Goal: Obtain resource: Obtain resource

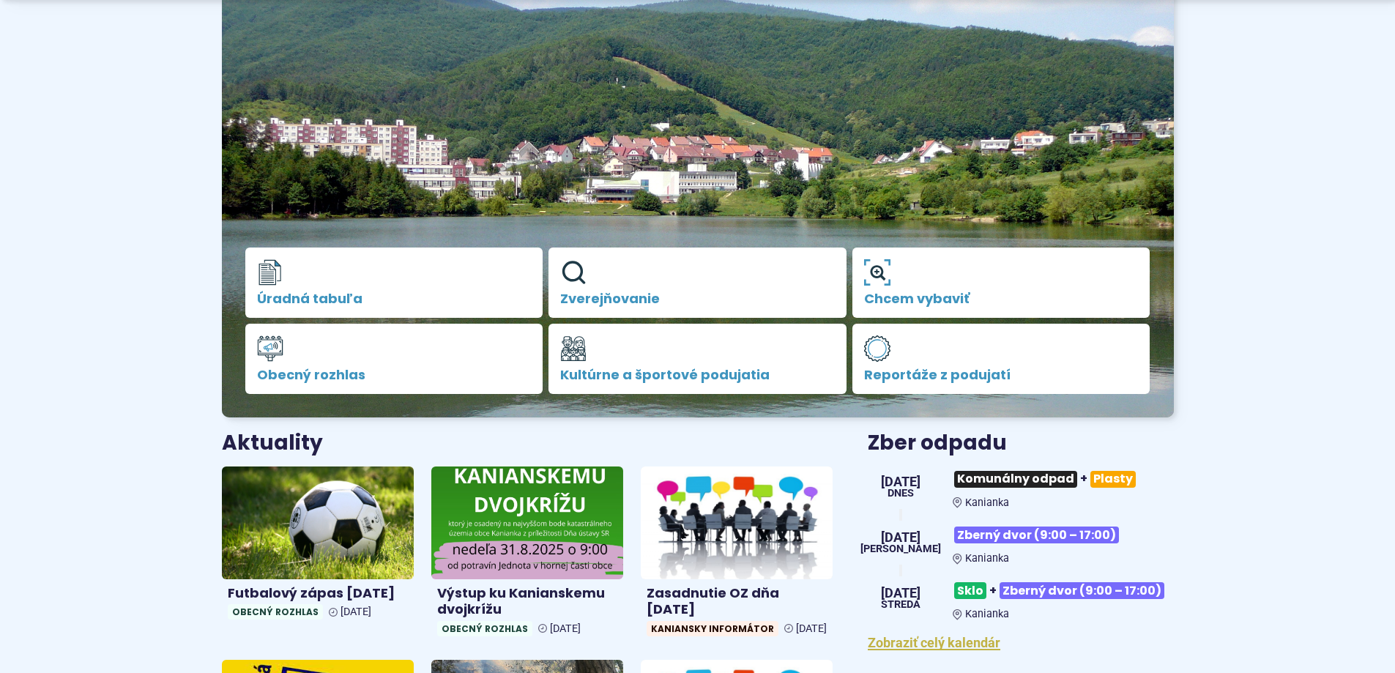
scroll to position [73, 0]
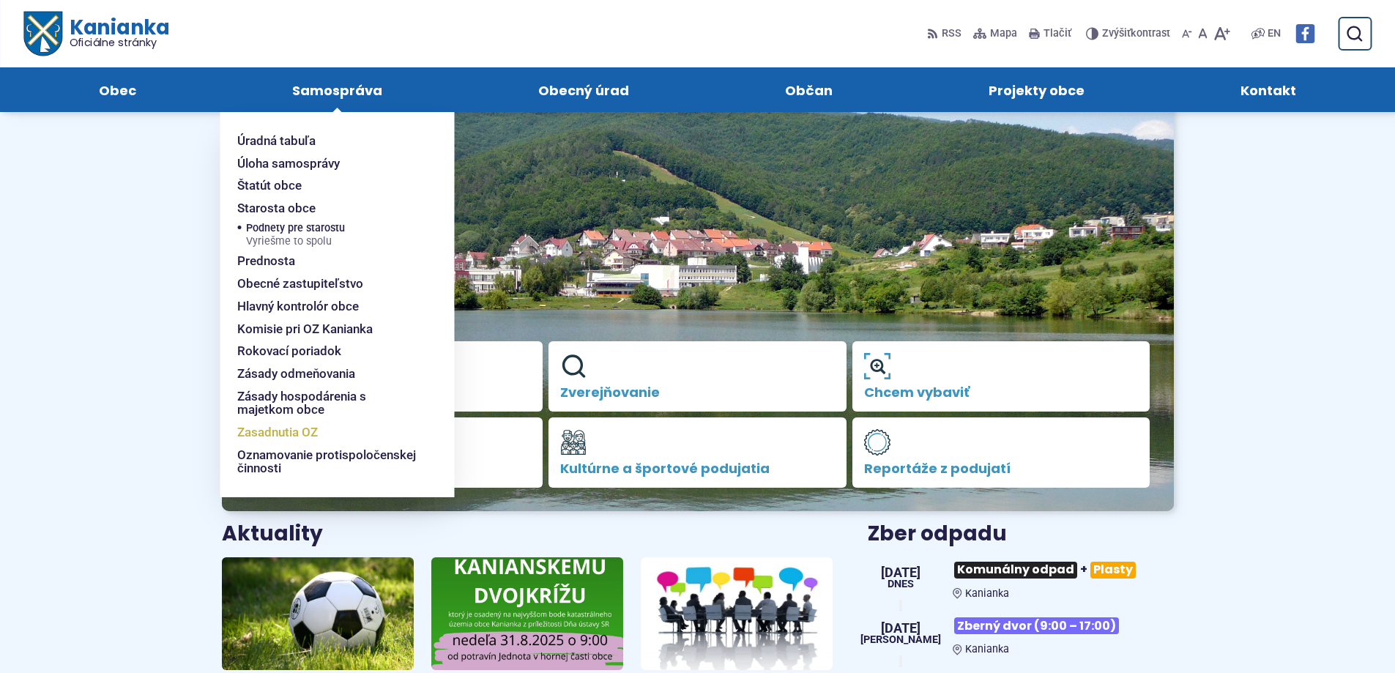
click at [265, 433] on span "Zasadnutia OZ" at bounding box center [277, 432] width 81 height 23
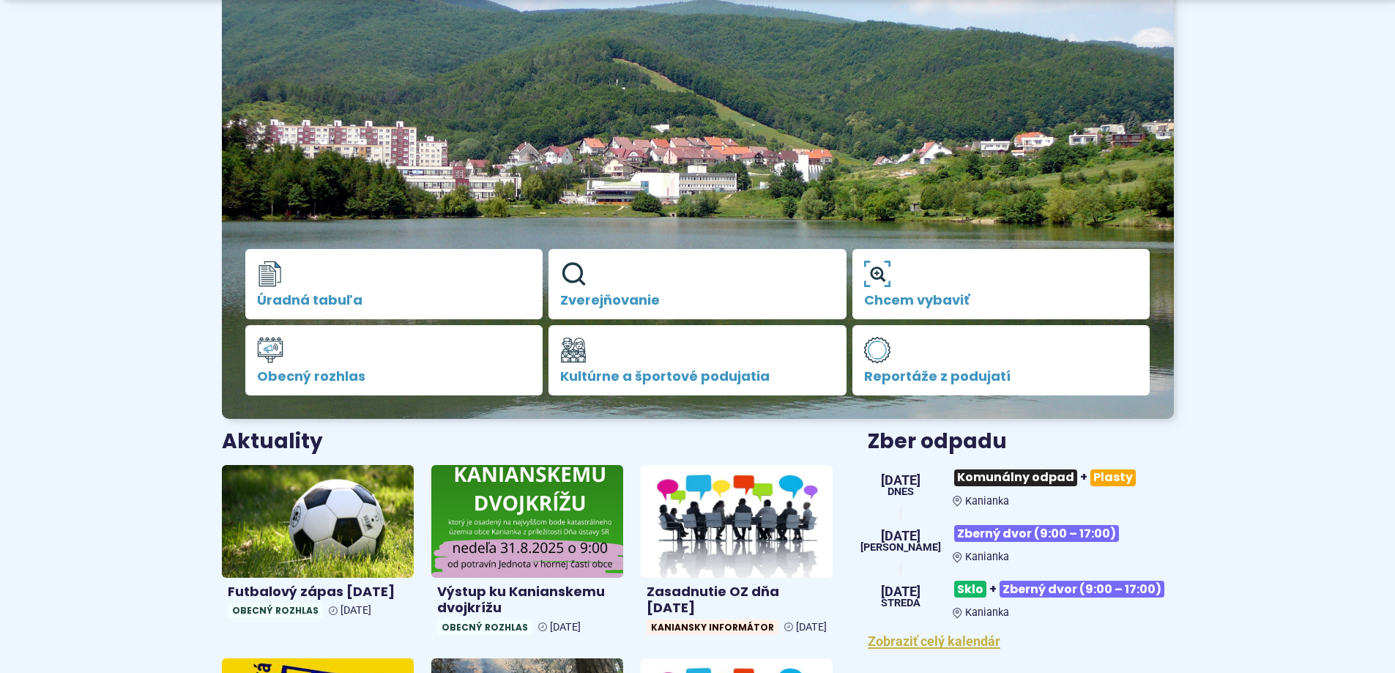
scroll to position [293, 0]
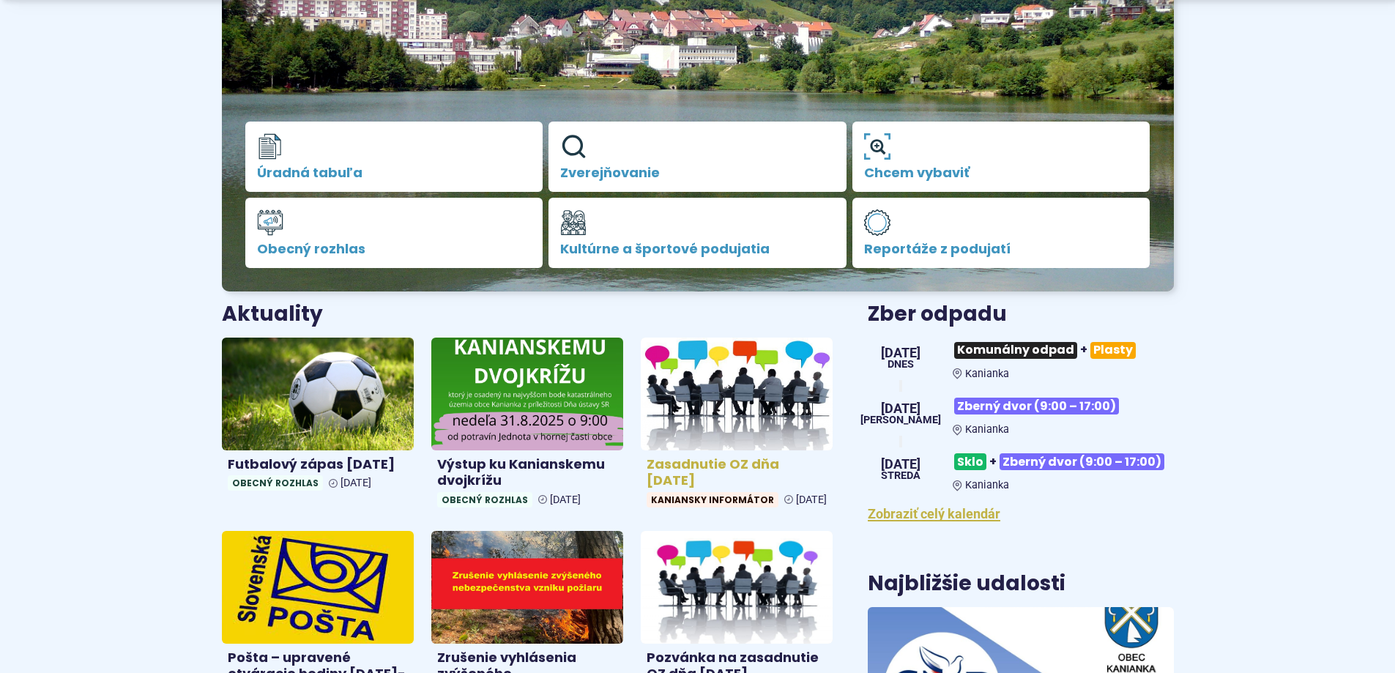
click at [714, 409] on img at bounding box center [736, 394] width 221 height 130
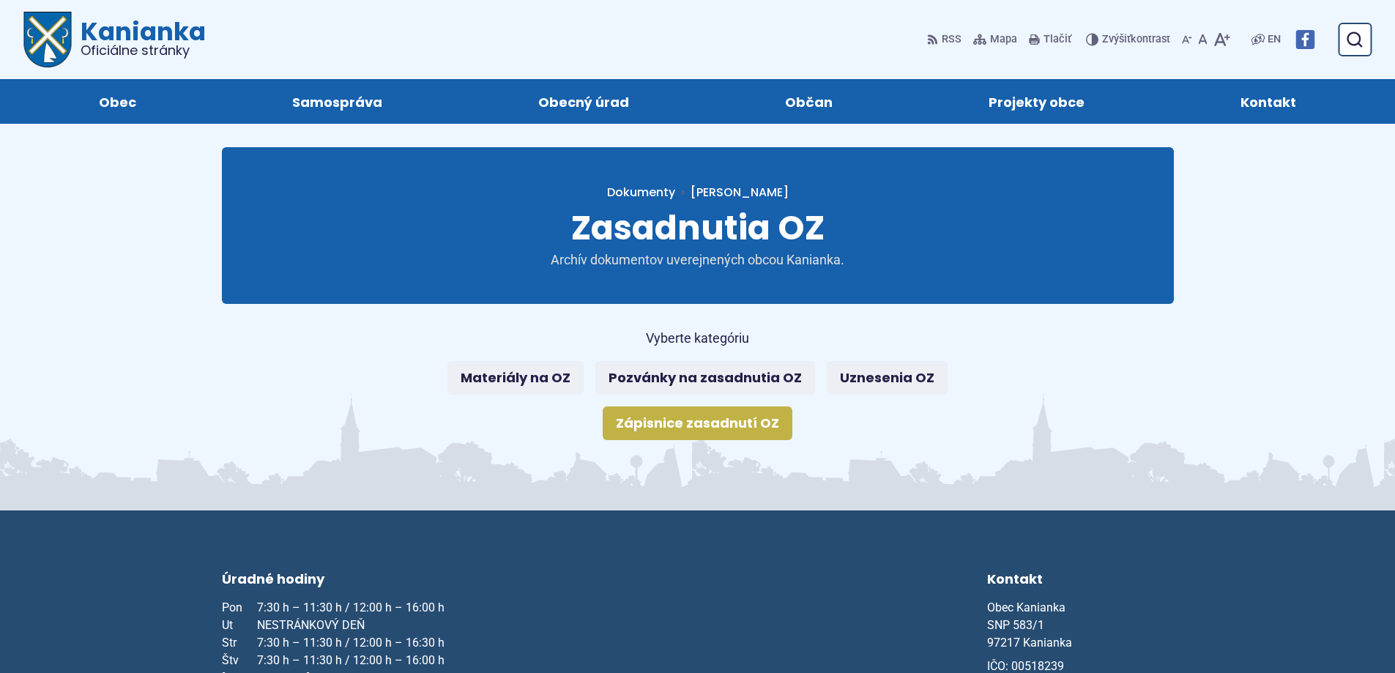
click at [710, 423] on link "Zápisnice zasadnutí OZ" at bounding box center [698, 424] width 190 height 34
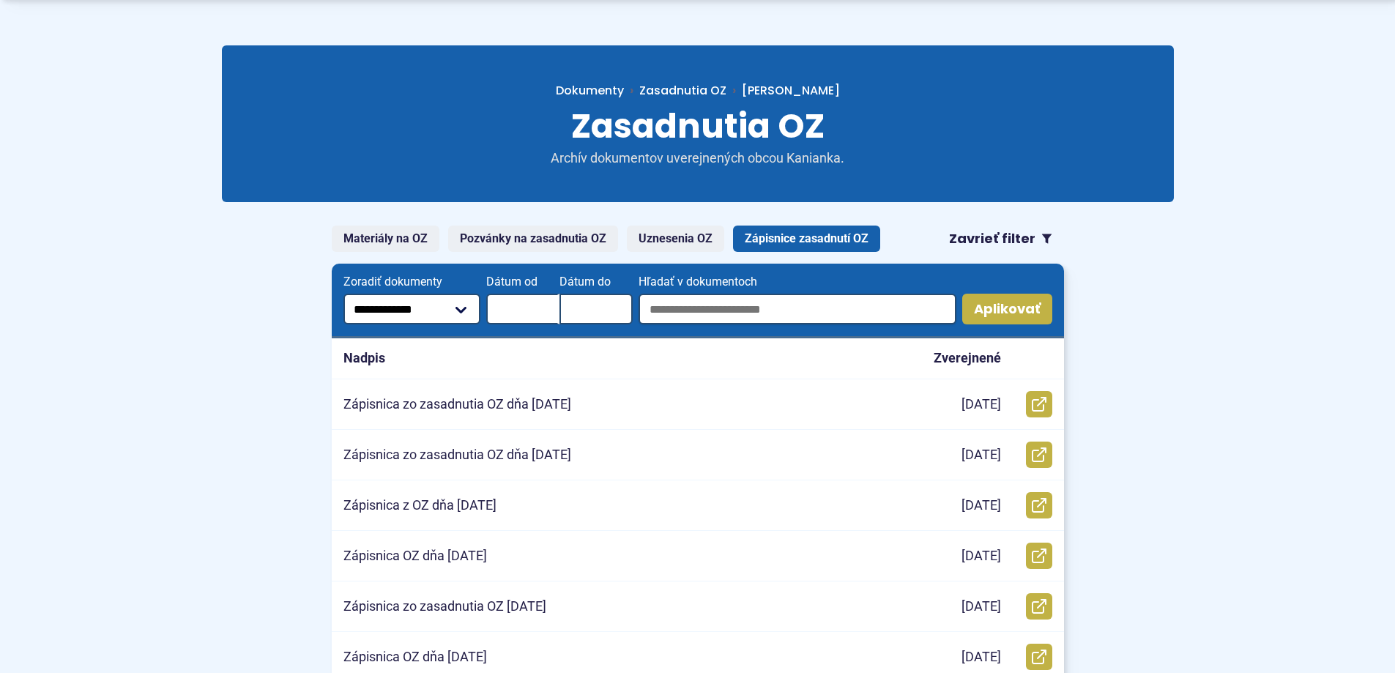
scroll to position [220, 0]
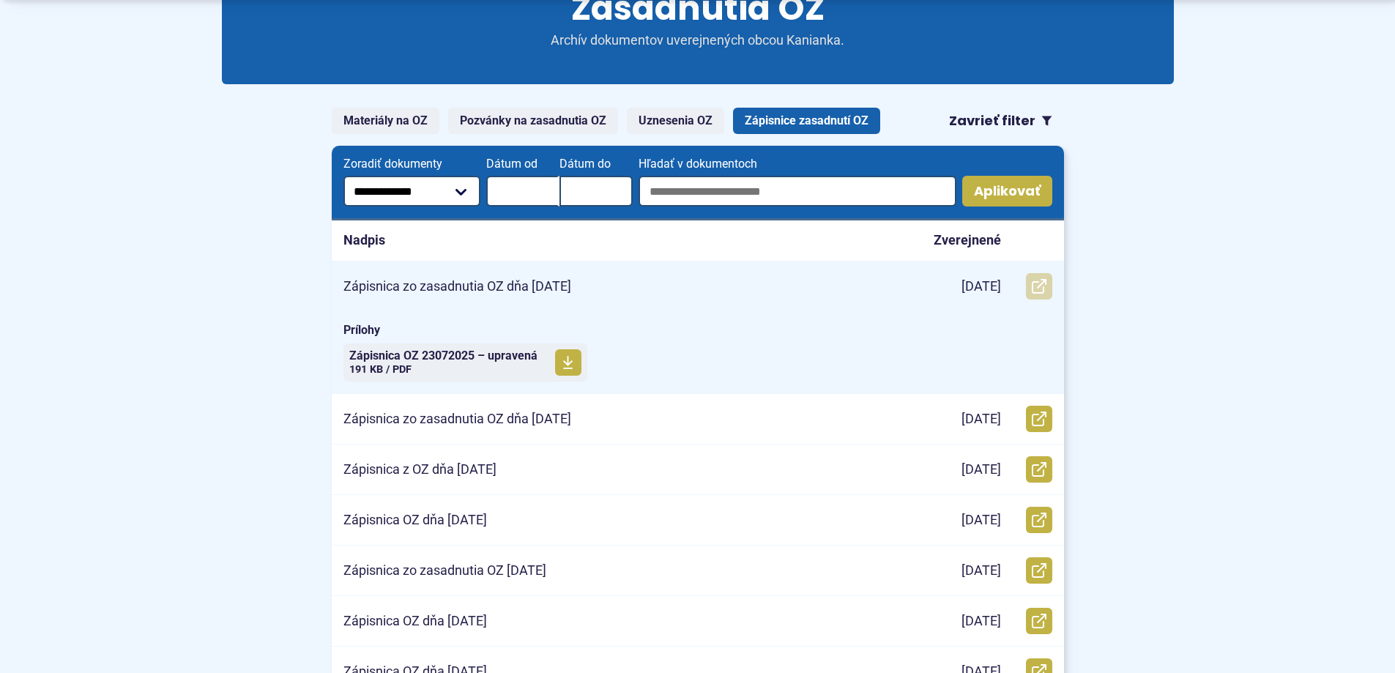
click at [1044, 286] on icon at bounding box center [1039, 286] width 15 height 15
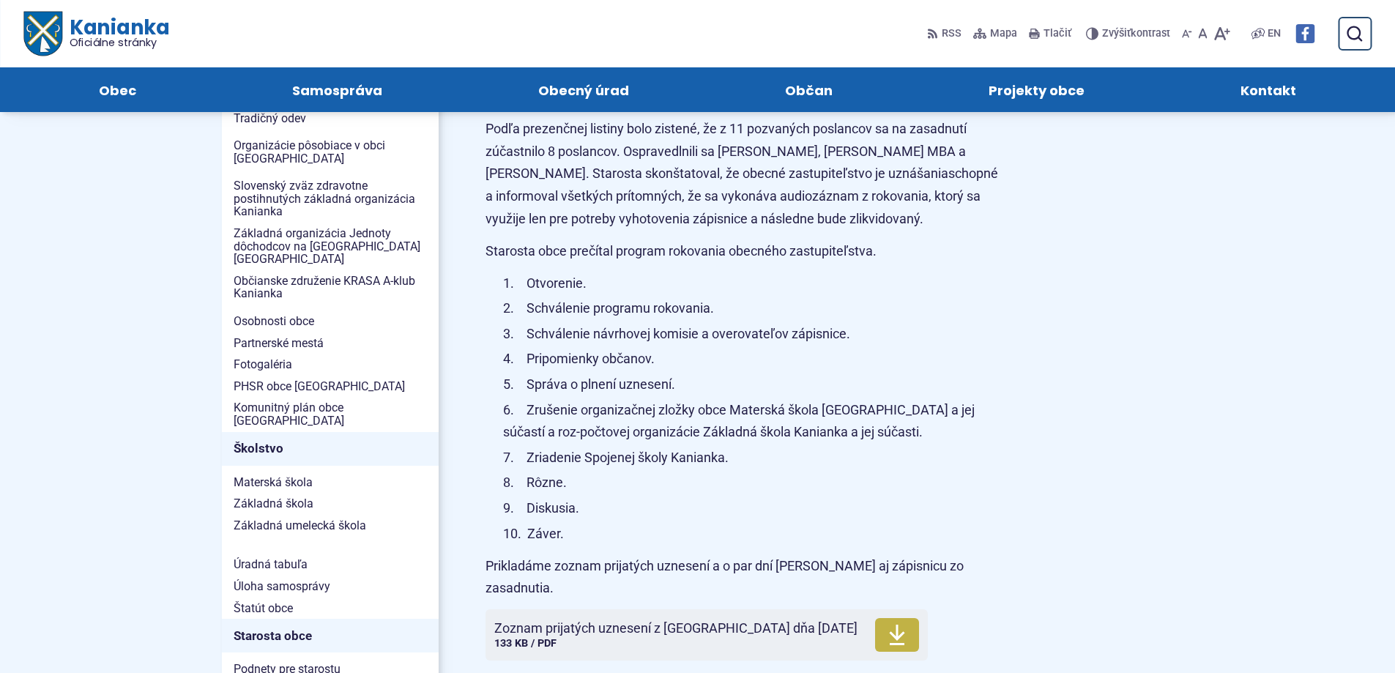
scroll to position [439, 0]
